Goal: Find specific page/section: Find specific page/section

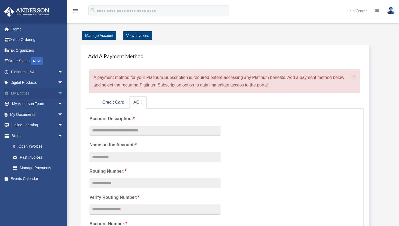
click at [18, 92] on link "My Entities arrow_drop_down" at bounding box center [38, 93] width 68 height 11
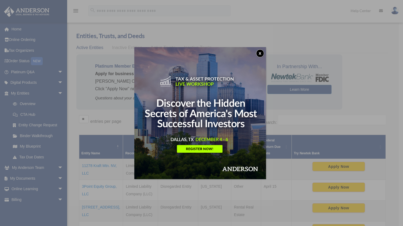
click at [260, 52] on button "x" at bounding box center [260, 53] width 8 height 8
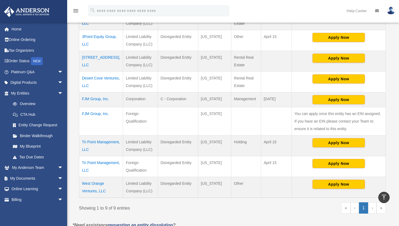
scroll to position [151, 0]
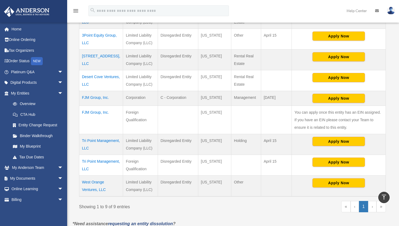
click at [91, 165] on td "Tri Point Management, LLC" at bounding box center [101, 165] width 44 height 21
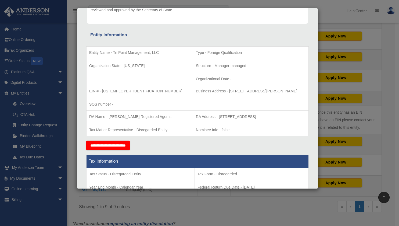
scroll to position [0, 0]
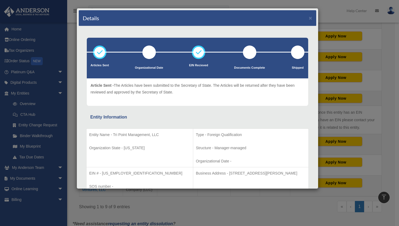
drag, startPoint x: 259, startPoint y: 29, endPoint x: 253, endPoint y: 21, distance: 9.9
click at [253, 21] on div "Details ×" at bounding box center [198, 18] width 238 height 16
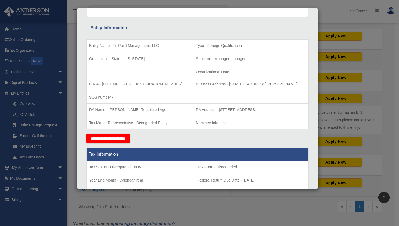
scroll to position [100, 0]
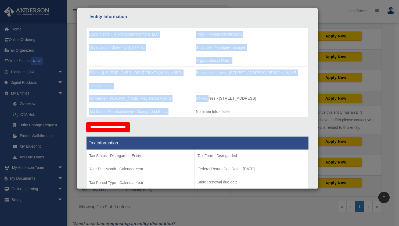
drag, startPoint x: 87, startPoint y: 27, endPoint x: 184, endPoint y: 90, distance: 115.8
click at [183, 97] on div "Entity Name - Tri Point Management, LLC Organization State - [US_STATE] Type - …" at bounding box center [197, 71] width 223 height 102
click at [248, 36] on p "Type - Foreign Qualification" at bounding box center [251, 34] width 110 height 7
